Goal: Task Accomplishment & Management: Complete application form

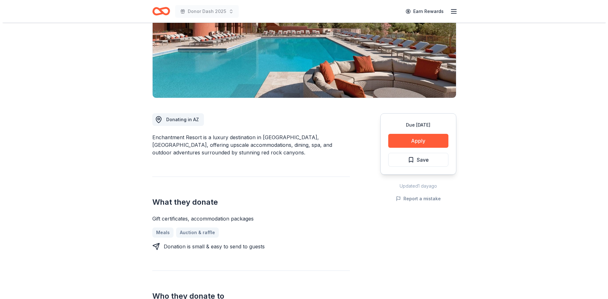
scroll to position [95, 0]
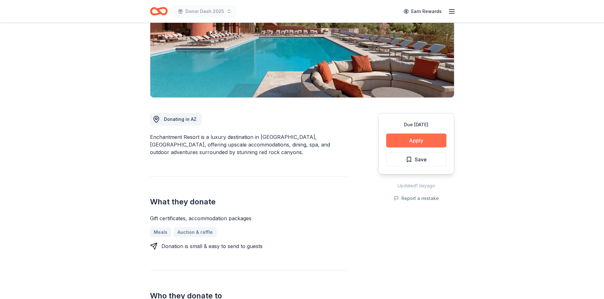
click at [428, 137] on button "Apply" at bounding box center [416, 141] width 60 height 14
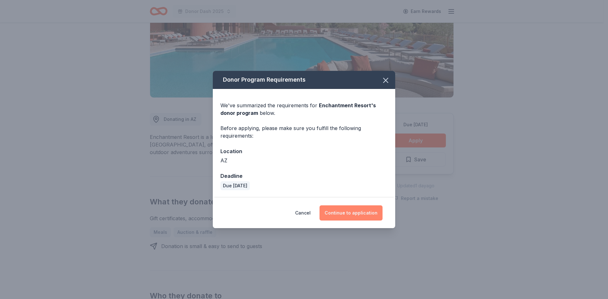
click at [360, 211] on button "Continue to application" at bounding box center [351, 213] width 63 height 15
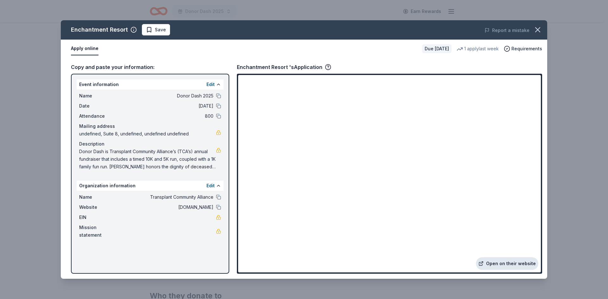
click at [491, 263] on link "Open on their website" at bounding box center [507, 264] width 62 height 13
click at [153, 30] on span "Save" at bounding box center [156, 30] width 20 height 8
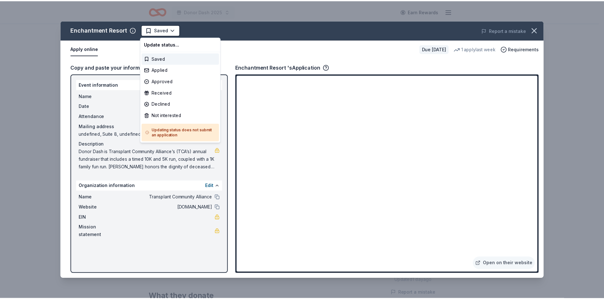
scroll to position [0, 0]
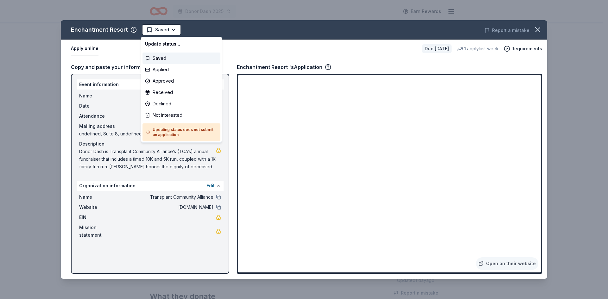
click at [153, 30] on html "Donor Dash 2025 Earn Rewards Due in 80 days Share Enchantment Resort New 1 appl…" at bounding box center [304, 149] width 608 height 299
click at [161, 71] on div "Applied" at bounding box center [182, 69] width 78 height 11
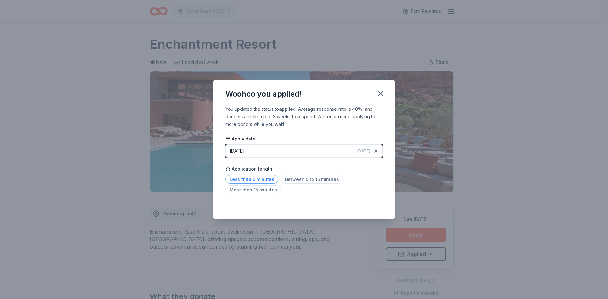
click at [267, 179] on span "Less than 5 minutes" at bounding box center [252, 179] width 53 height 9
click at [378, 94] on icon "button" at bounding box center [380, 93] width 9 height 9
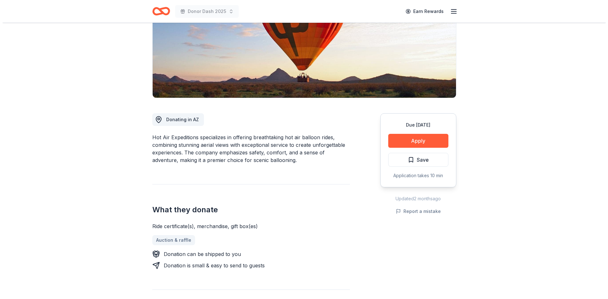
scroll to position [95, 0]
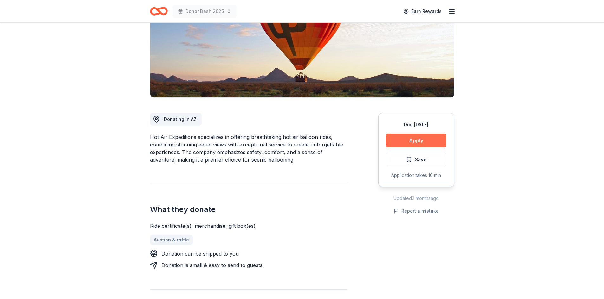
click at [414, 138] on button "Apply" at bounding box center [416, 141] width 60 height 14
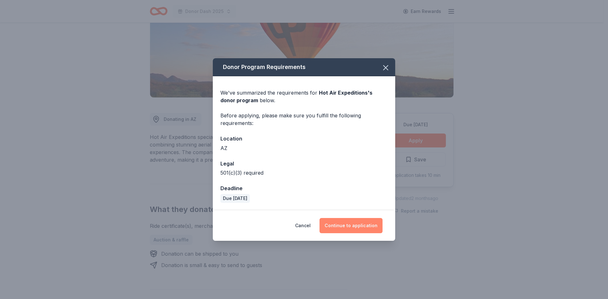
click at [346, 226] on button "Continue to application" at bounding box center [351, 225] width 63 height 15
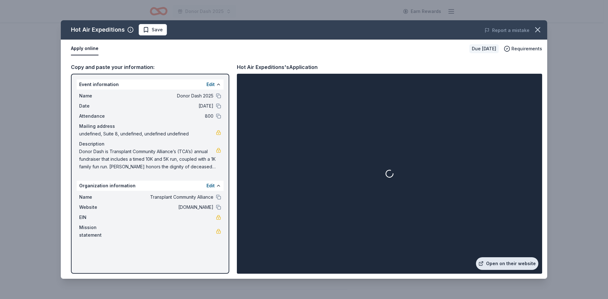
click at [494, 263] on link "Open on their website" at bounding box center [507, 264] width 62 height 13
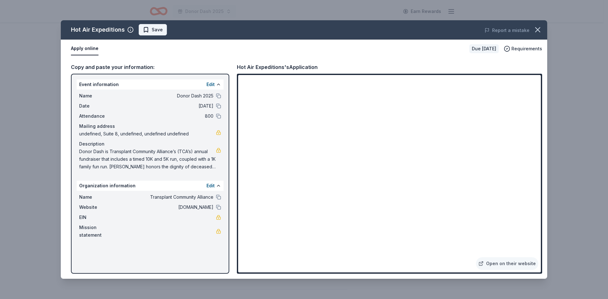
click at [150, 31] on span "Save" at bounding box center [153, 30] width 20 height 8
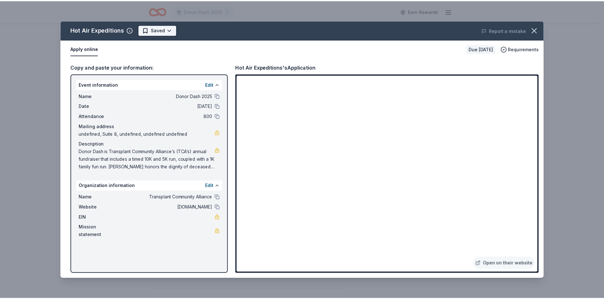
scroll to position [0, 0]
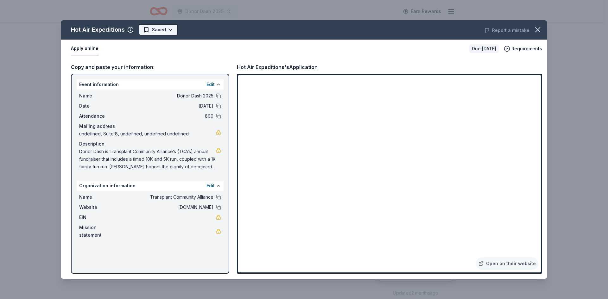
click at [150, 31] on html "Donor Dash 2025 Earn Rewards Due in 20 days Share Hot Air Expeditions New Share…" at bounding box center [304, 149] width 608 height 299
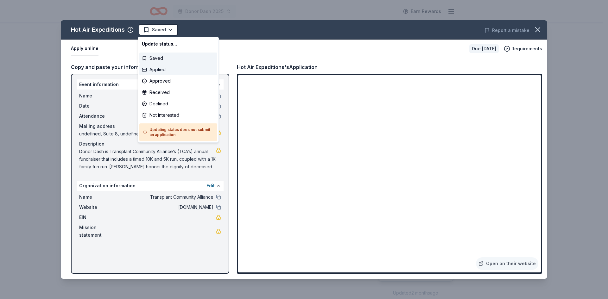
click at [163, 70] on div "Applied" at bounding box center [178, 69] width 78 height 11
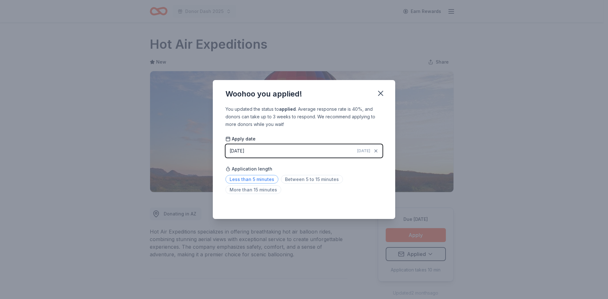
click at [248, 178] on span "Less than 5 minutes" at bounding box center [252, 179] width 53 height 9
click at [379, 94] on icon "button" at bounding box center [380, 93] width 9 height 9
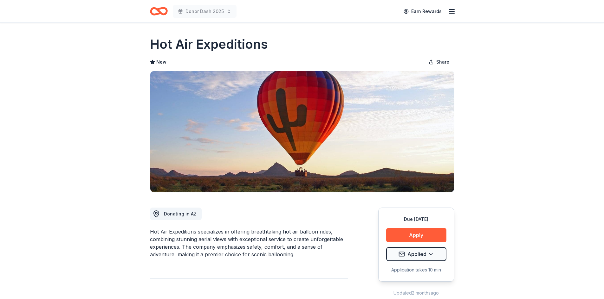
click at [159, 10] on icon "Home" at bounding box center [159, 11] width 18 height 15
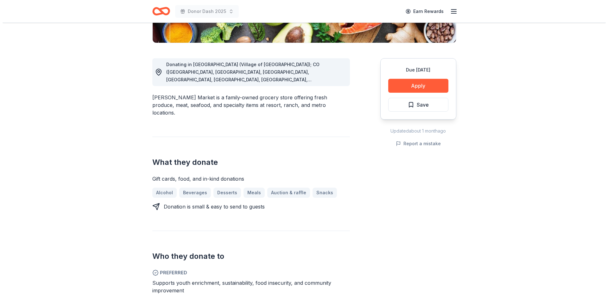
scroll to position [150, 0]
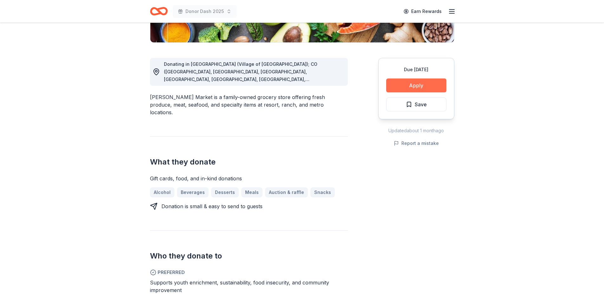
click at [423, 83] on button "Apply" at bounding box center [416, 86] width 60 height 14
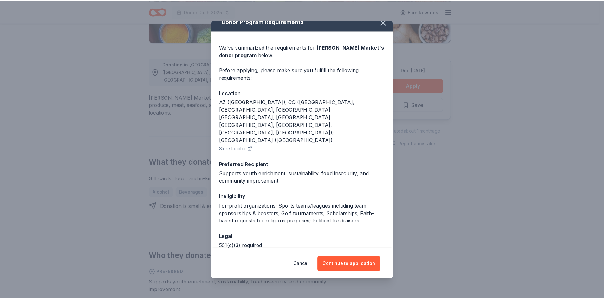
scroll to position [19, 0]
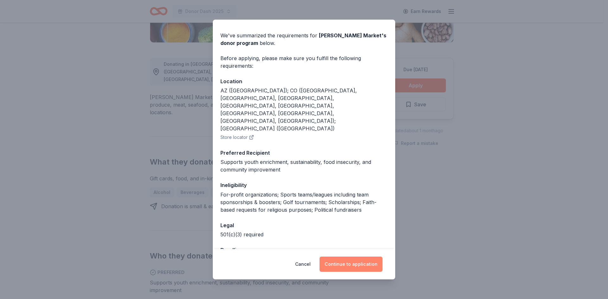
click at [349, 263] on button "Continue to application" at bounding box center [351, 264] width 63 height 15
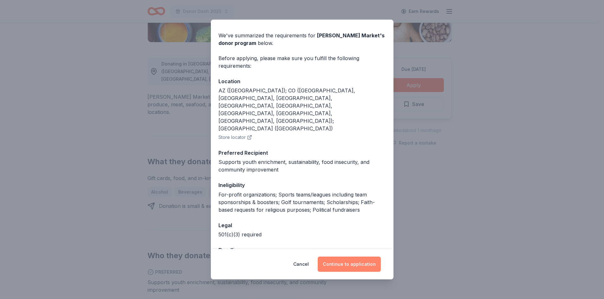
click at [349, 263] on button "Continue to application" at bounding box center [349, 264] width 63 height 15
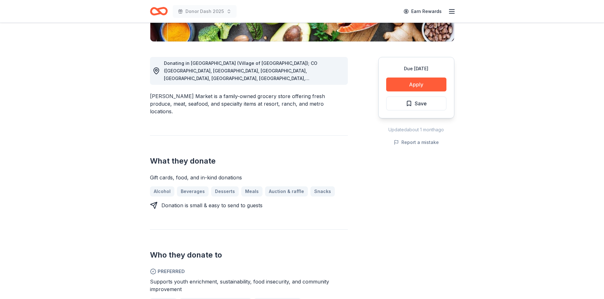
scroll to position [151, 0]
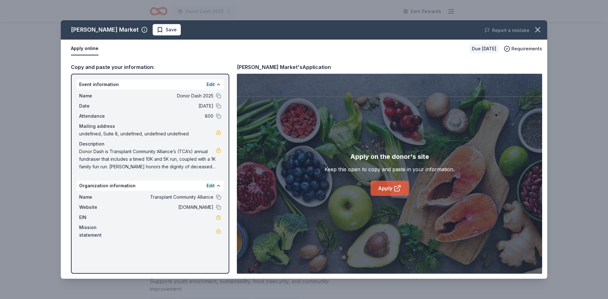
click at [391, 187] on link "Apply" at bounding box center [390, 188] width 38 height 15
click at [541, 29] on icon "button" at bounding box center [538, 29] width 9 height 9
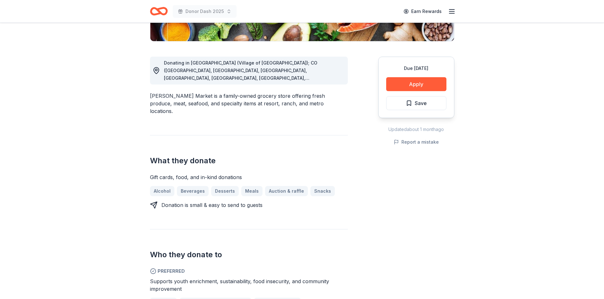
click at [159, 11] on icon "Home" at bounding box center [162, 11] width 10 height 6
click at [161, 10] on icon "Home" at bounding box center [159, 11] width 18 height 15
click at [161, 7] on icon "Home" at bounding box center [159, 11] width 18 height 15
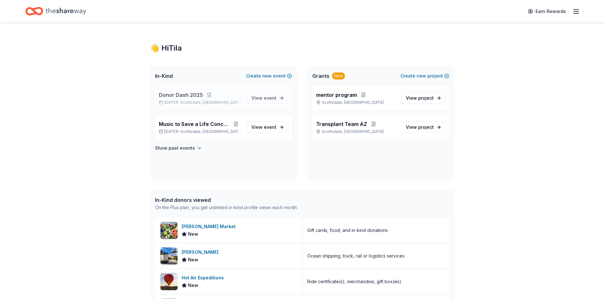
click at [189, 93] on span "Donor Dash 2025" at bounding box center [181, 95] width 44 height 8
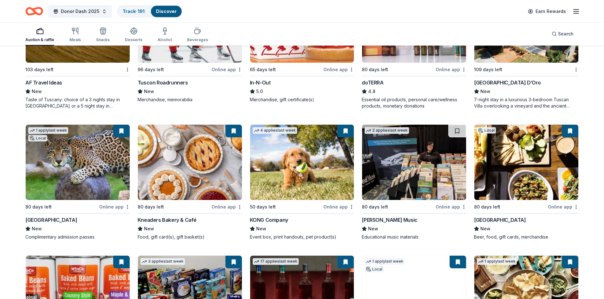
scroll to position [1747, 0]
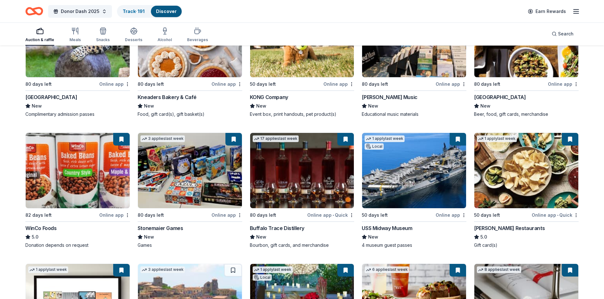
click at [190, 184] on img at bounding box center [190, 170] width 104 height 75
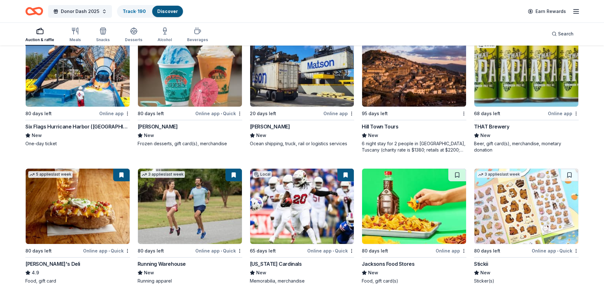
scroll to position [2117, 0]
click at [76, 125] on div "Six Flags Hurricane Harbor (Phoenix)" at bounding box center [77, 127] width 105 height 8
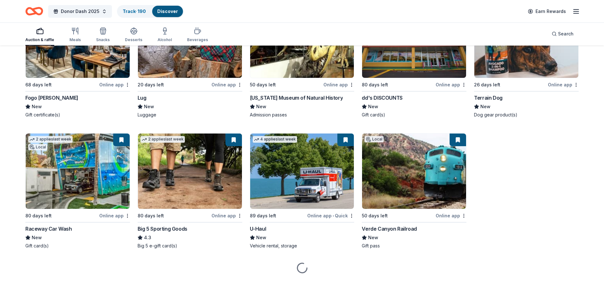
scroll to position [3090, 0]
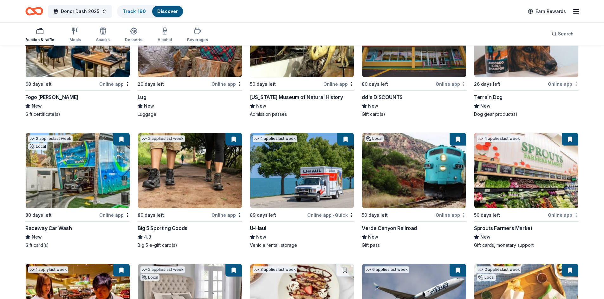
click at [348, 138] on button at bounding box center [345, 139] width 16 height 13
click at [300, 176] on img at bounding box center [302, 170] width 104 height 75
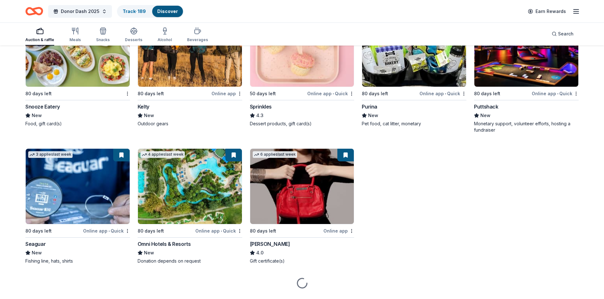
scroll to position [3894, 0]
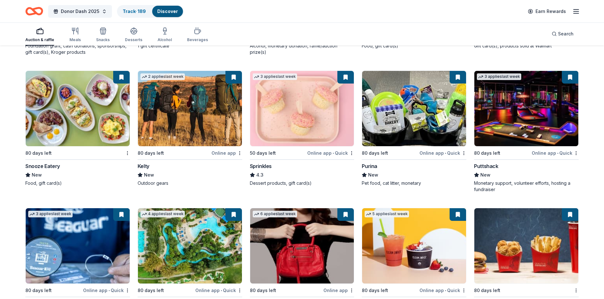
click at [308, 115] on img at bounding box center [302, 108] width 104 height 75
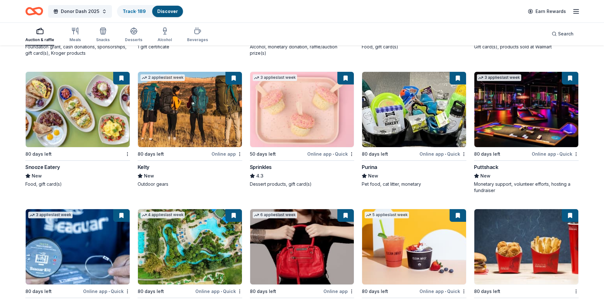
scroll to position [3832, 0]
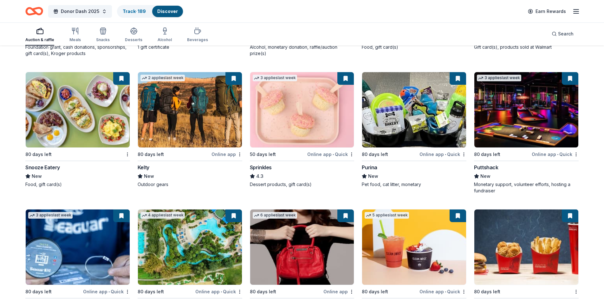
click at [520, 141] on img at bounding box center [526, 109] width 104 height 75
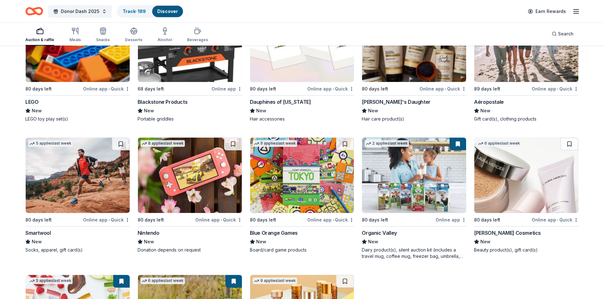
scroll to position [5386, 0]
click at [163, 64] on img at bounding box center [190, 43] width 104 height 75
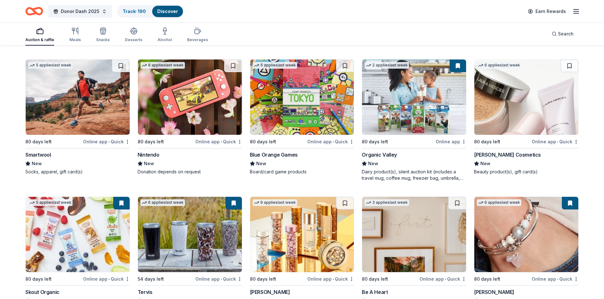
scroll to position [5464, 0]
click at [288, 113] on img at bounding box center [302, 97] width 104 height 75
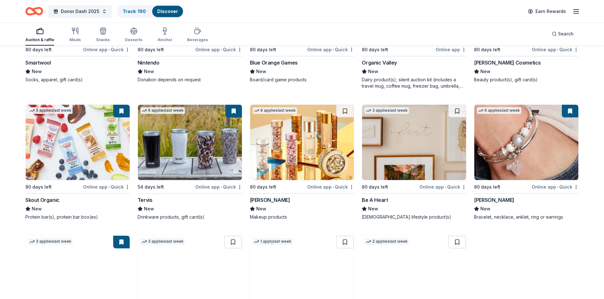
scroll to position [5556, 0]
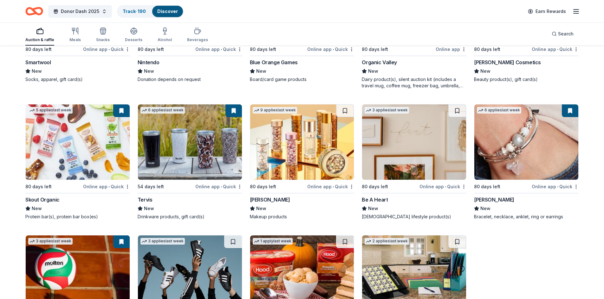
click at [70, 146] on img at bounding box center [78, 142] width 104 height 75
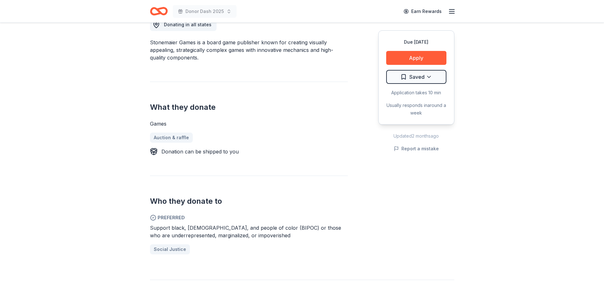
scroll to position [190, 0]
click at [421, 55] on button "Apply" at bounding box center [416, 58] width 60 height 14
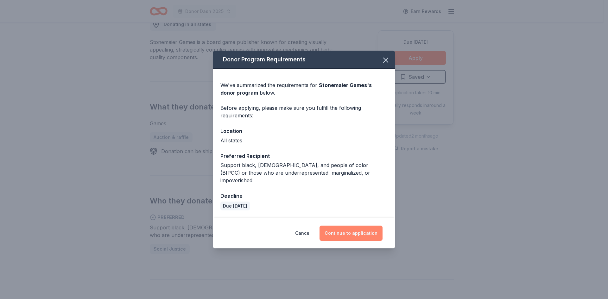
click at [339, 231] on button "Continue to application" at bounding box center [351, 233] width 63 height 15
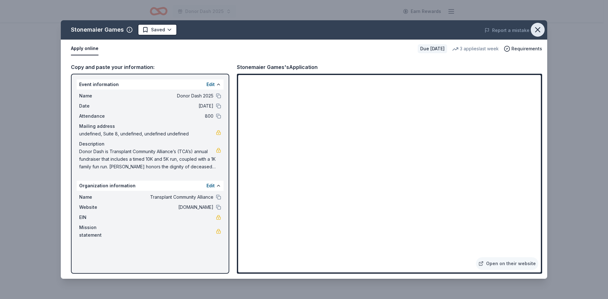
click at [538, 29] on icon "button" at bounding box center [538, 29] width 9 height 9
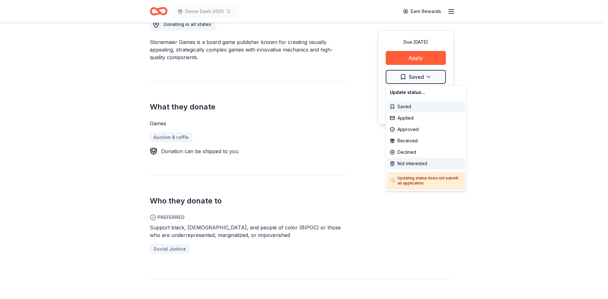
click at [411, 161] on div "Not interested" at bounding box center [427, 163] width 78 height 11
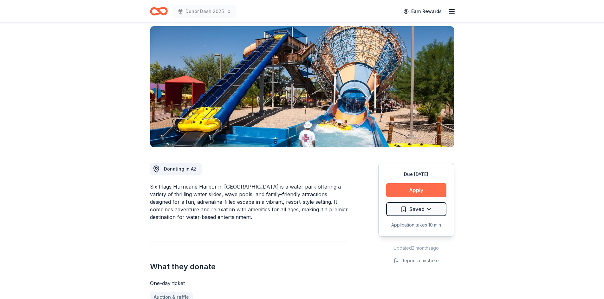
scroll to position [63, 0]
click at [417, 183] on button "Apply" at bounding box center [416, 190] width 60 height 14
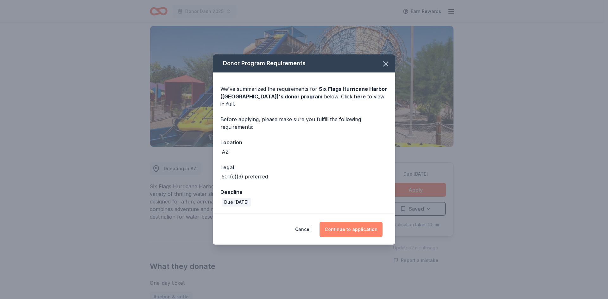
click at [357, 229] on button "Continue to application" at bounding box center [351, 229] width 63 height 15
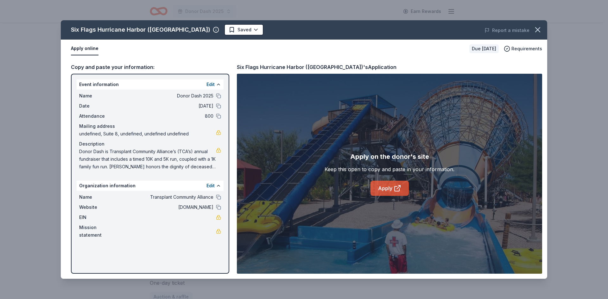
click at [395, 188] on icon at bounding box center [398, 189] width 8 height 8
click at [540, 29] on icon "button" at bounding box center [538, 29] width 9 height 9
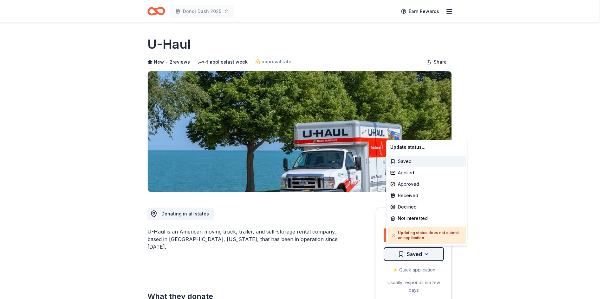
click at [418, 255] on html "Donor Dash 2025 Earn Rewards Due [DATE] Share U-Haul New • 2 reviews 4 applies …" at bounding box center [302, 149] width 604 height 299
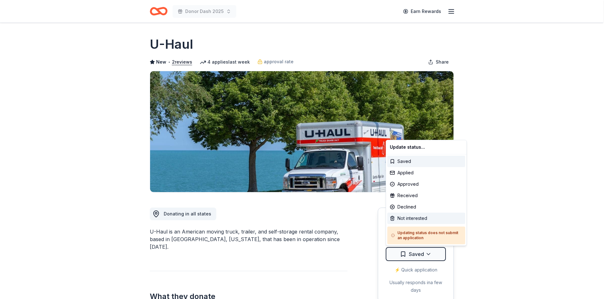
click at [404, 222] on div "Not interested" at bounding box center [427, 218] width 78 height 11
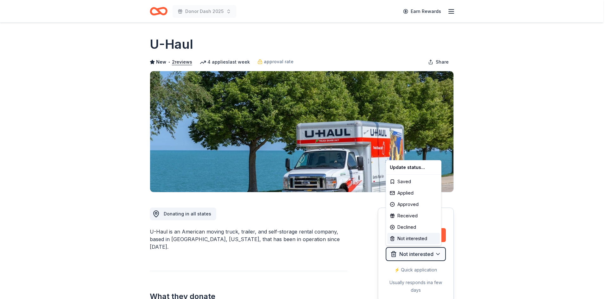
drag, startPoint x: 550, startPoint y: 88, endPoint x: 479, endPoint y: 50, distance: 80.5
click at [549, 86] on html "Donor Dash 2025 Earn Rewards Due in 89 days Share U-Haul New • 2 reviews 4 appl…" at bounding box center [304, 149] width 608 height 299
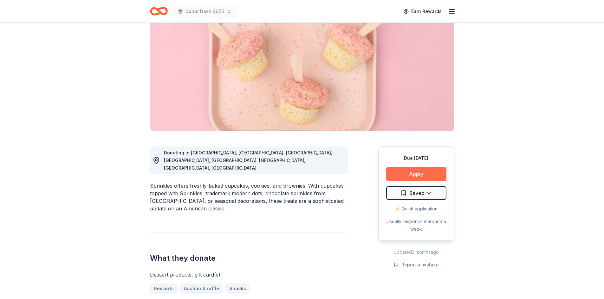
scroll to position [61, 0]
click at [423, 172] on button "Apply" at bounding box center [416, 174] width 60 height 14
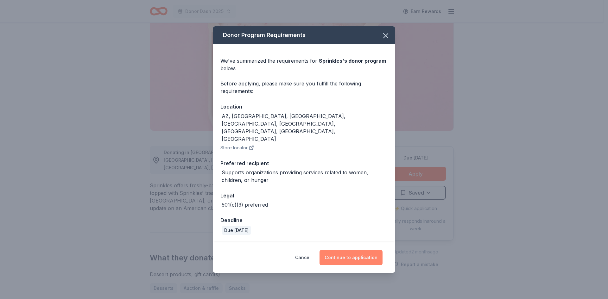
click at [359, 250] on button "Continue to application" at bounding box center [351, 257] width 63 height 15
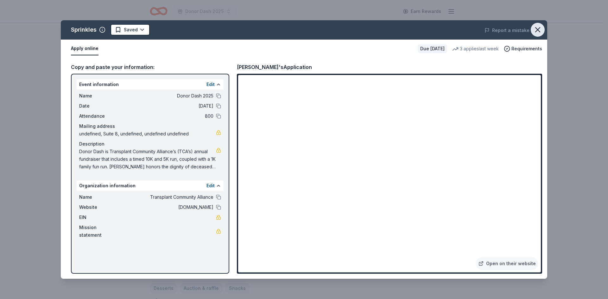
click at [541, 26] on icon "button" at bounding box center [538, 29] width 9 height 9
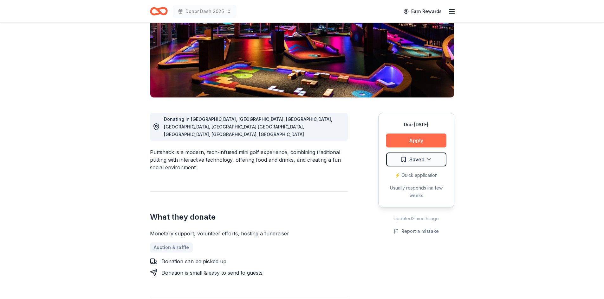
click at [428, 139] on button "Apply" at bounding box center [416, 141] width 60 height 14
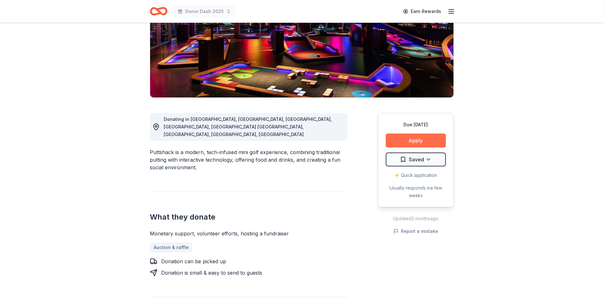
scroll to position [95, 0]
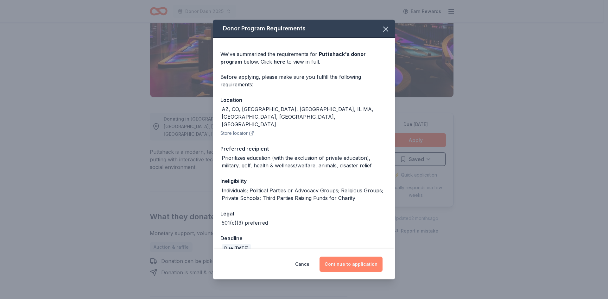
click at [339, 265] on button "Continue to application" at bounding box center [351, 264] width 63 height 15
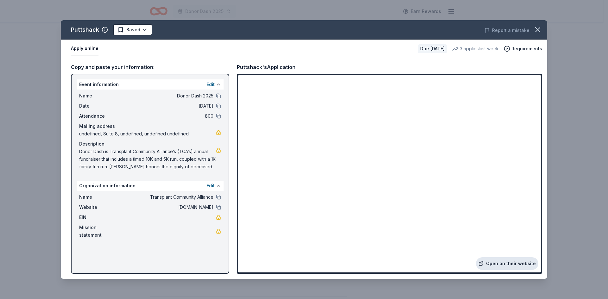
click at [502, 261] on link "Open on their website" at bounding box center [507, 264] width 62 height 13
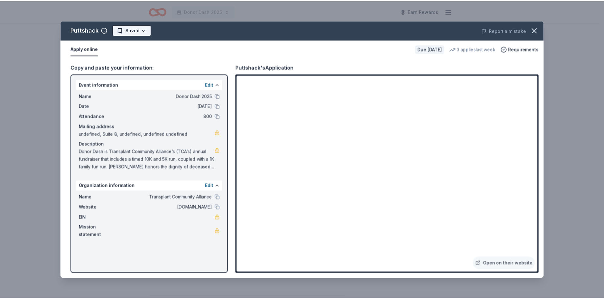
scroll to position [0, 0]
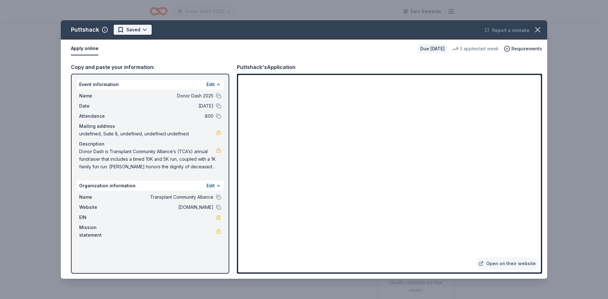
click at [124, 30] on html "Donor Dash 2025 Earn Rewards Due in 80 days Share Puttshack New 3 applies last …" at bounding box center [304, 149] width 608 height 299
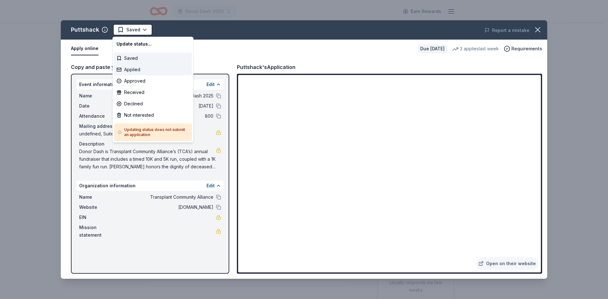
click at [133, 70] on div "Applied" at bounding box center [153, 69] width 78 height 11
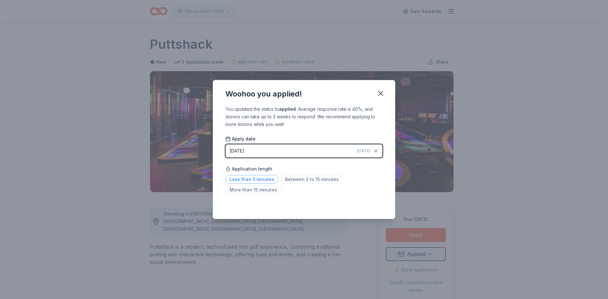
click at [251, 180] on span "Less than 5 minutes" at bounding box center [252, 179] width 53 height 9
click at [382, 94] on icon "button" at bounding box center [380, 93] width 9 height 9
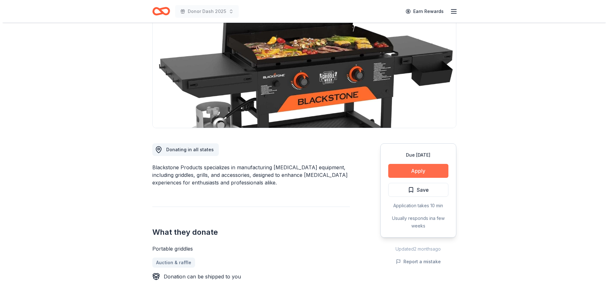
scroll to position [64, 0]
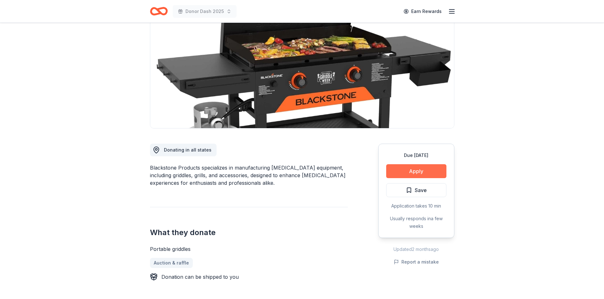
click at [419, 170] on button "Apply" at bounding box center [416, 171] width 60 height 14
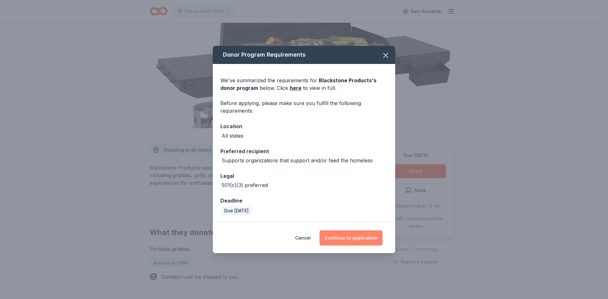
click at [353, 239] on button "Continue to application" at bounding box center [351, 238] width 63 height 15
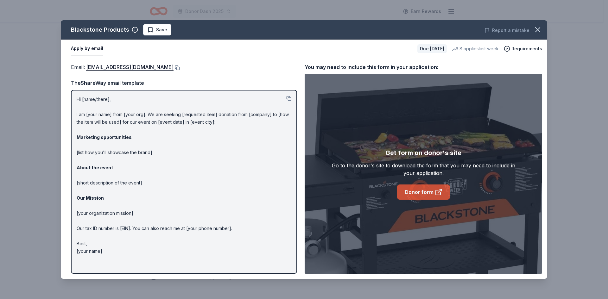
click at [415, 193] on link "Donor form" at bounding box center [423, 192] width 53 height 15
click at [162, 31] on span "Save" at bounding box center [161, 30] width 11 height 8
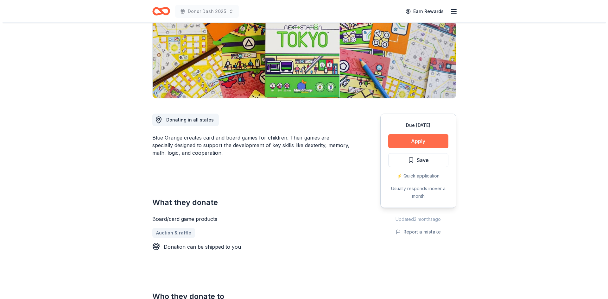
scroll to position [94, 0]
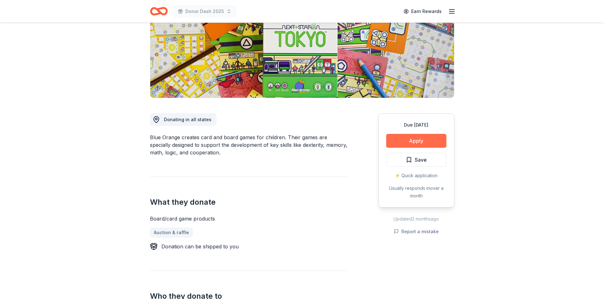
click at [409, 140] on button "Apply" at bounding box center [416, 141] width 60 height 14
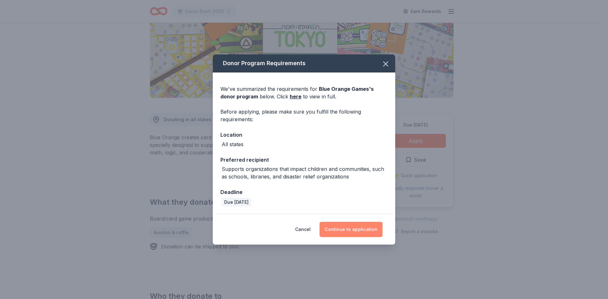
click at [350, 229] on button "Continue to application" at bounding box center [351, 229] width 63 height 15
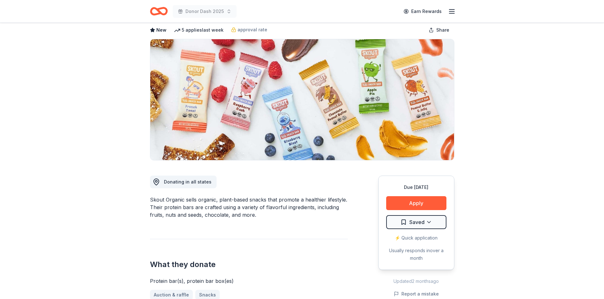
scroll to position [29, 0]
